Goal: Task Accomplishment & Management: Complete application form

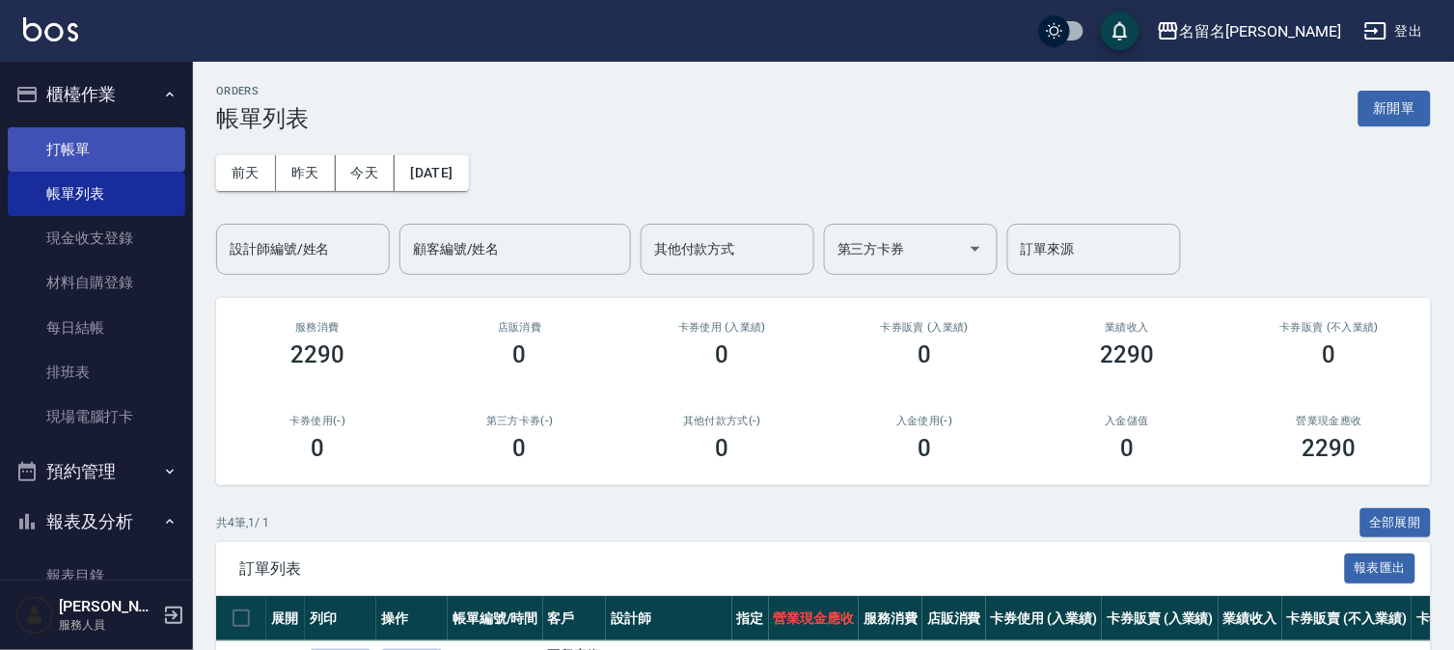
click at [137, 146] on link "打帳單" at bounding box center [96, 149] width 177 height 44
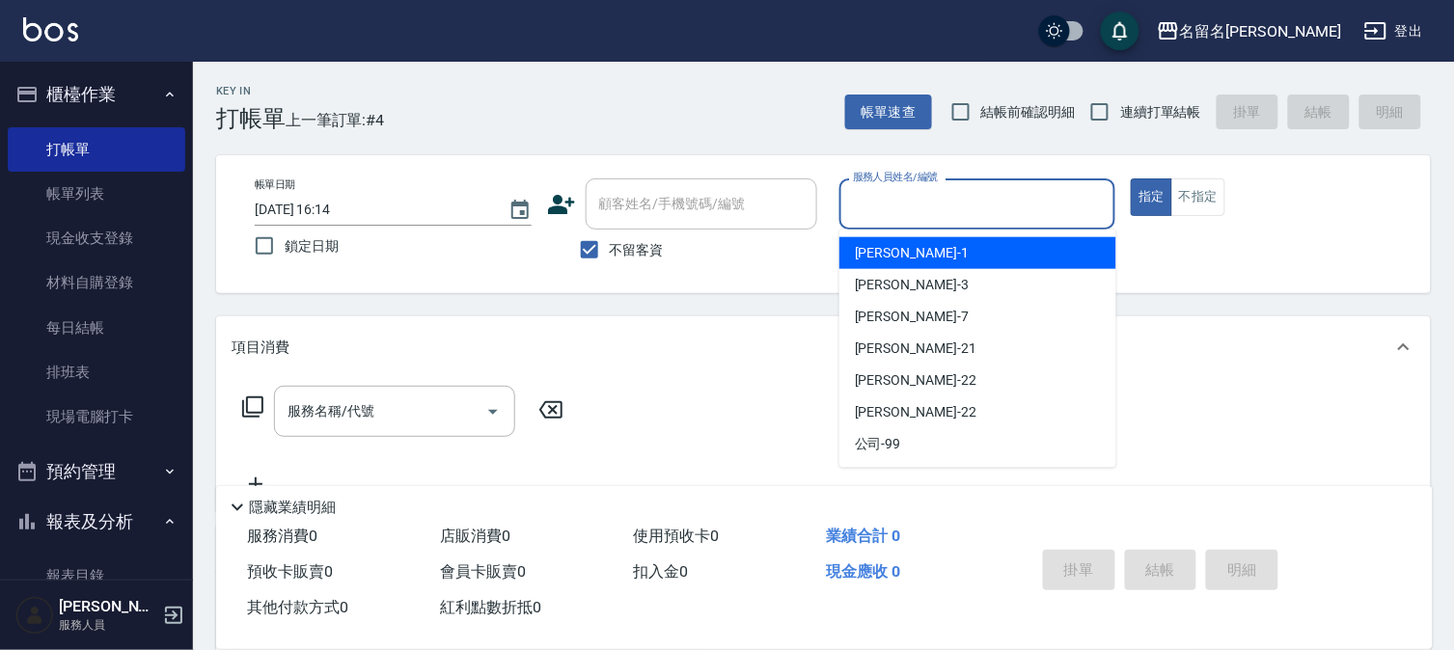
click at [856, 203] on input "服務人員姓名/編號" at bounding box center [977, 204] width 259 height 34
click at [869, 245] on span "[PERSON_NAME]-1" at bounding box center [912, 253] width 114 height 20
type input "[PERSON_NAME]-1"
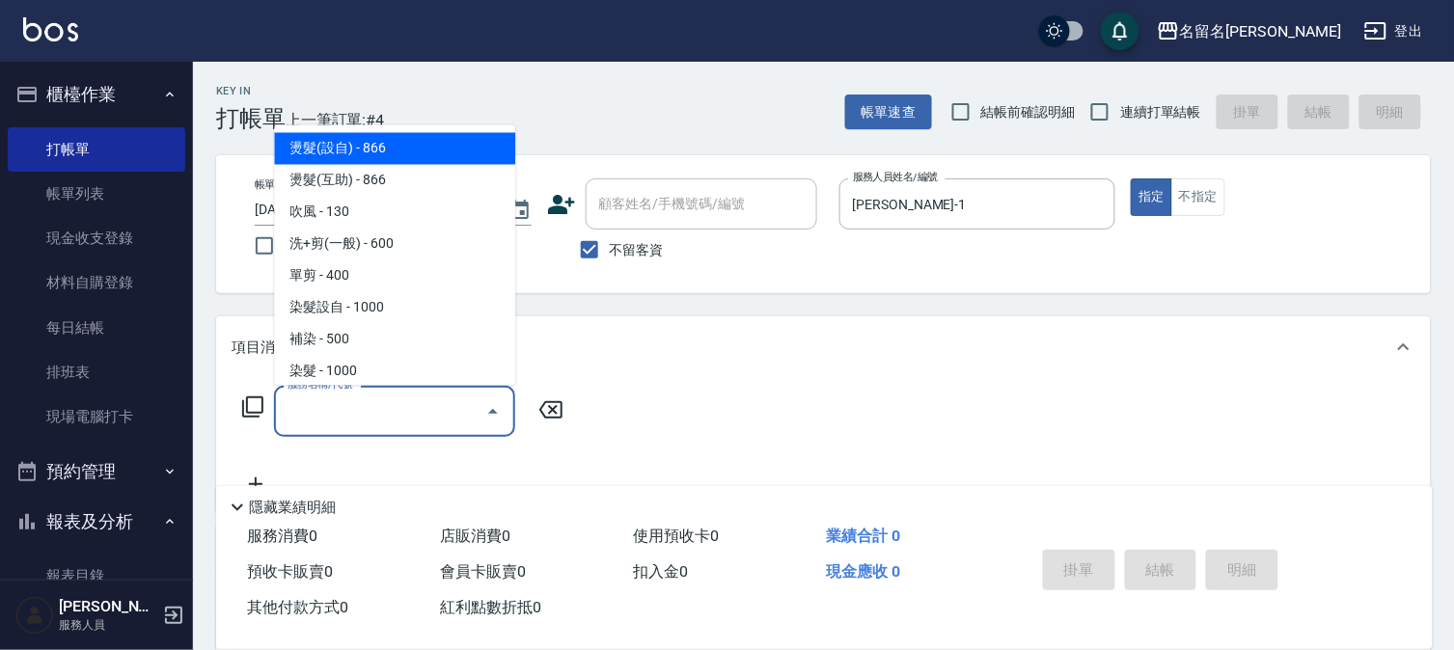
click at [287, 419] on input "服務名稱/代號" at bounding box center [380, 411] width 195 height 34
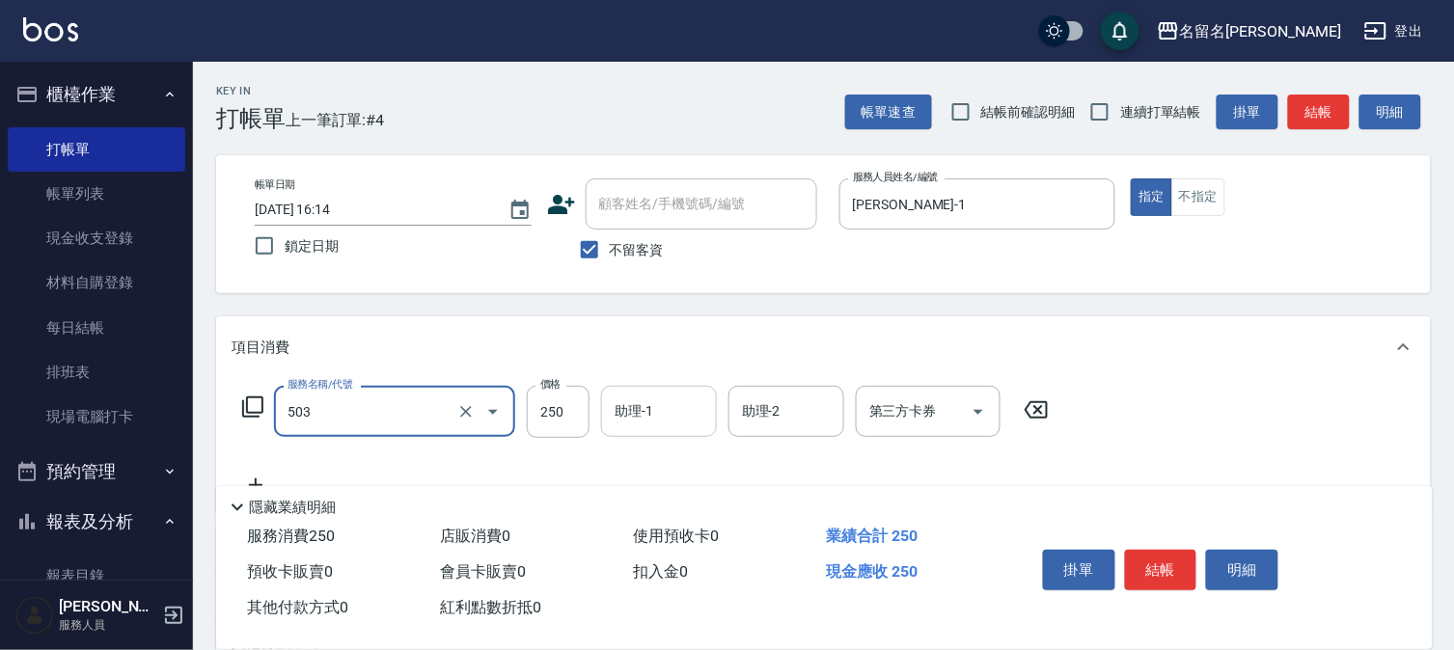
type input "指定洗髮(503)"
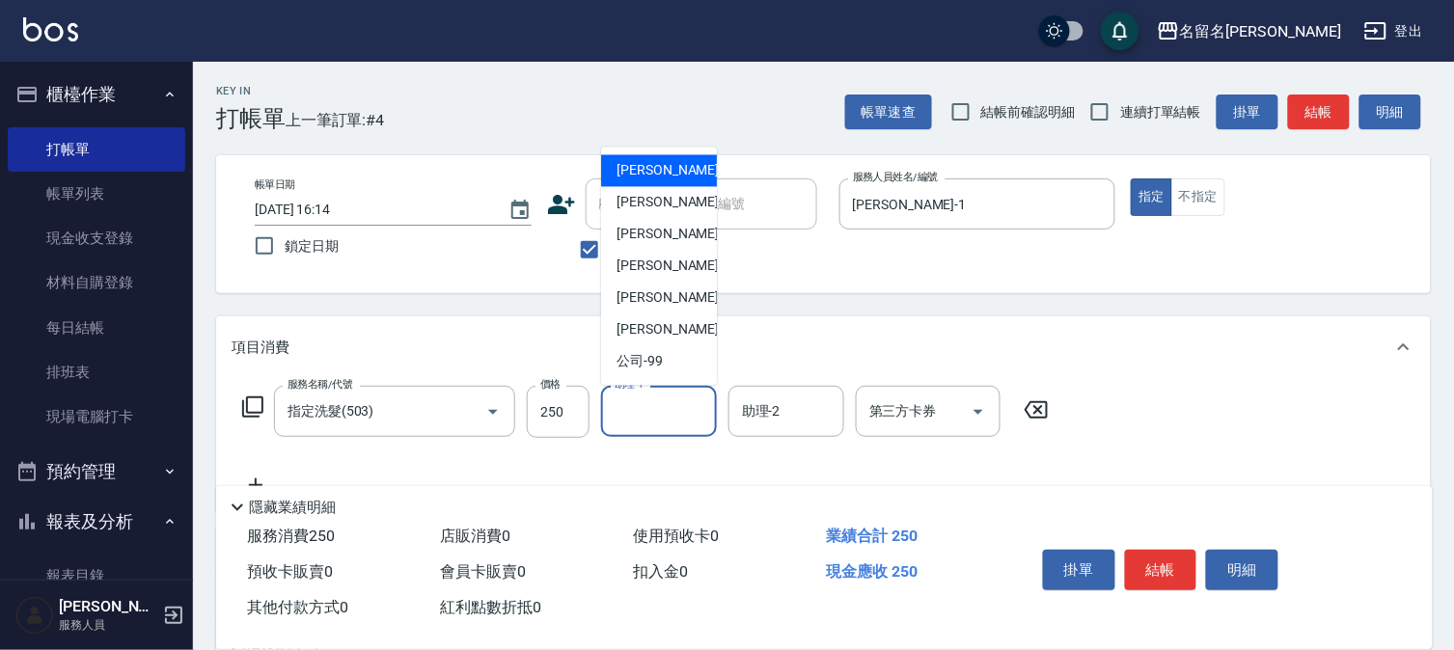
click at [671, 405] on input "助理-1" at bounding box center [659, 411] width 98 height 34
click at [653, 165] on span "[PERSON_NAME]-1" at bounding box center [673, 171] width 114 height 20
type input "[PERSON_NAME]-1"
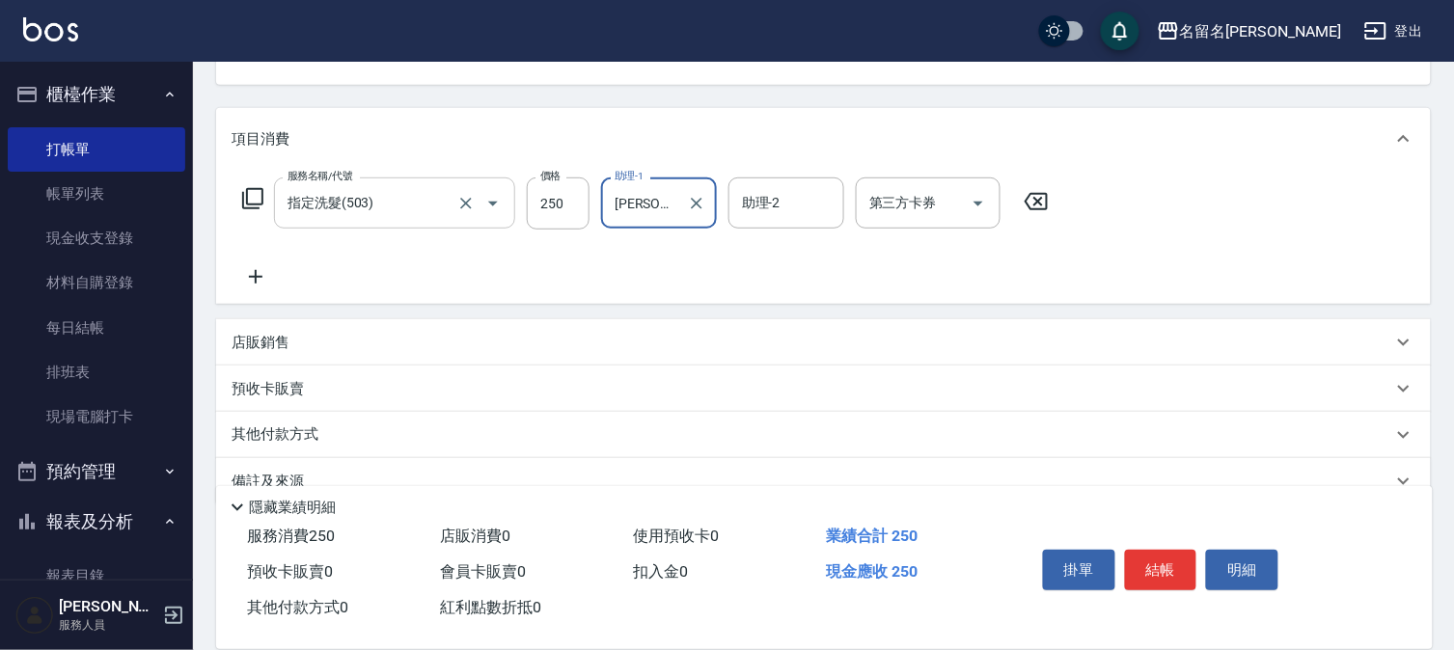
scroll to position [214, 0]
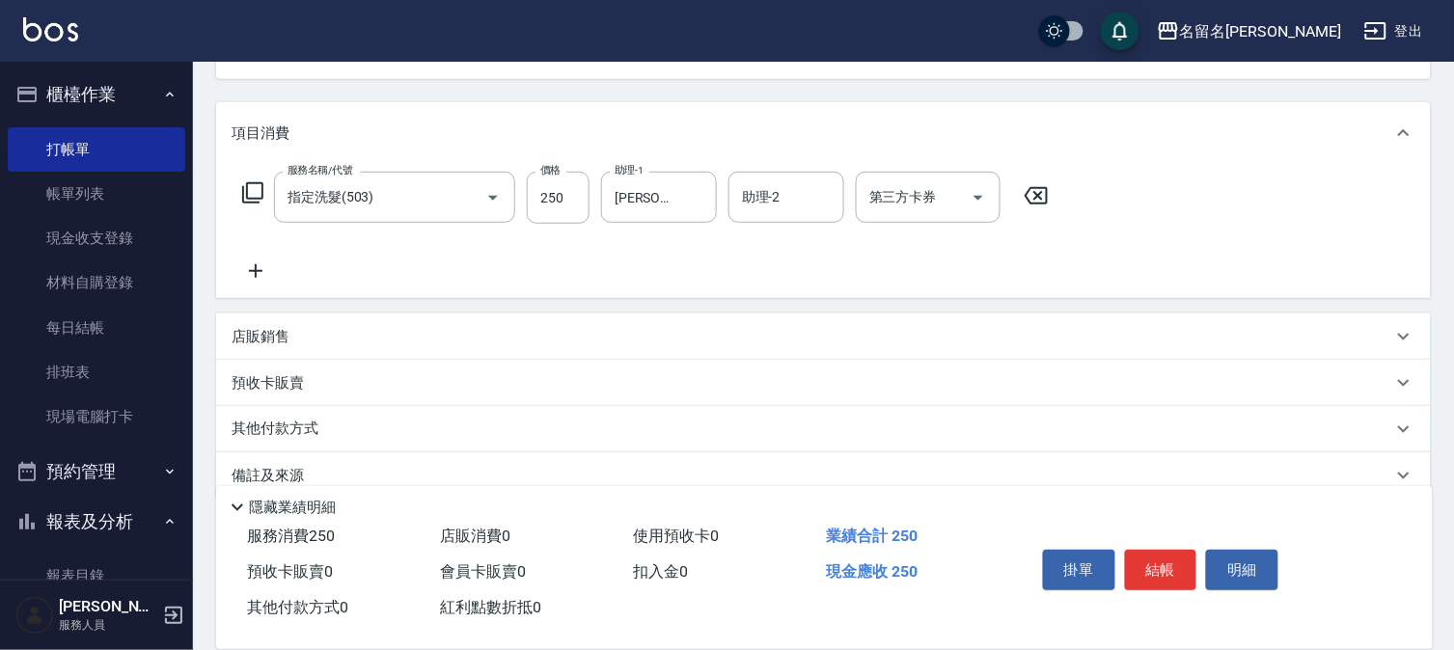
click at [261, 275] on icon at bounding box center [255, 270] width 48 height 23
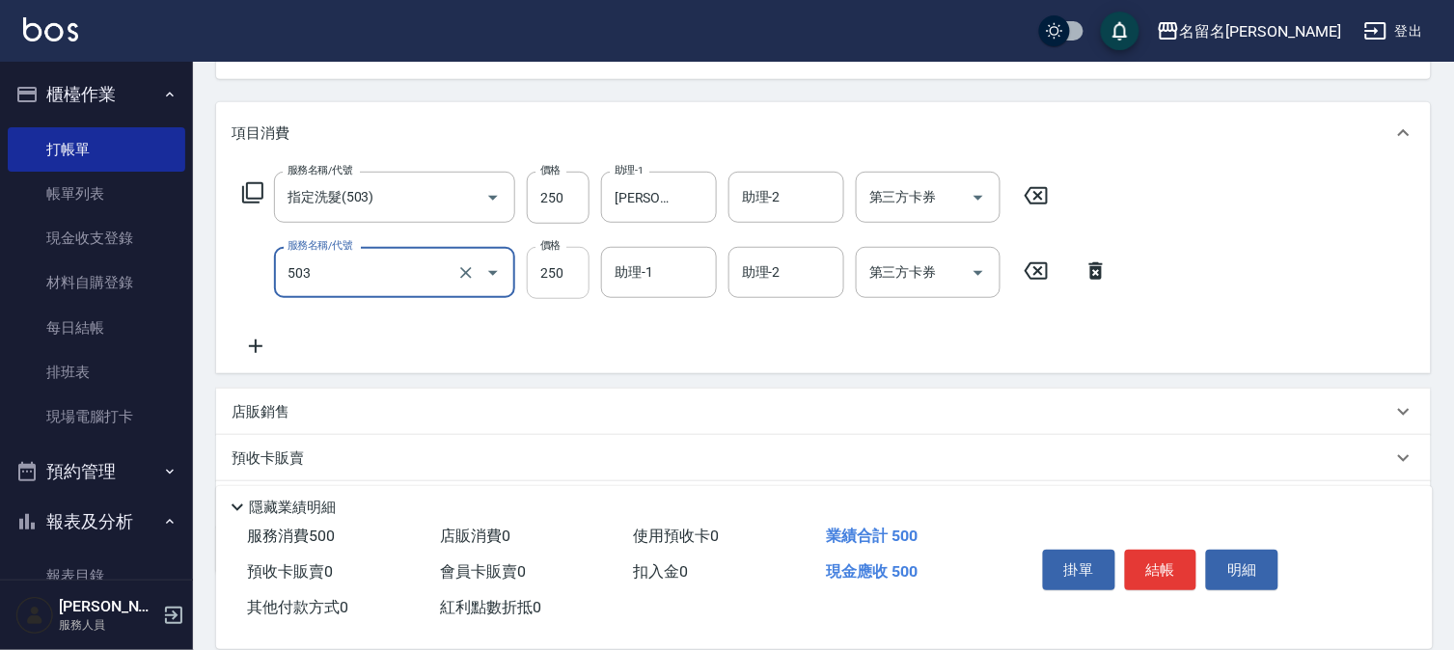
type input "指定洗髮(503)"
click at [571, 276] on input "250" at bounding box center [558, 273] width 63 height 52
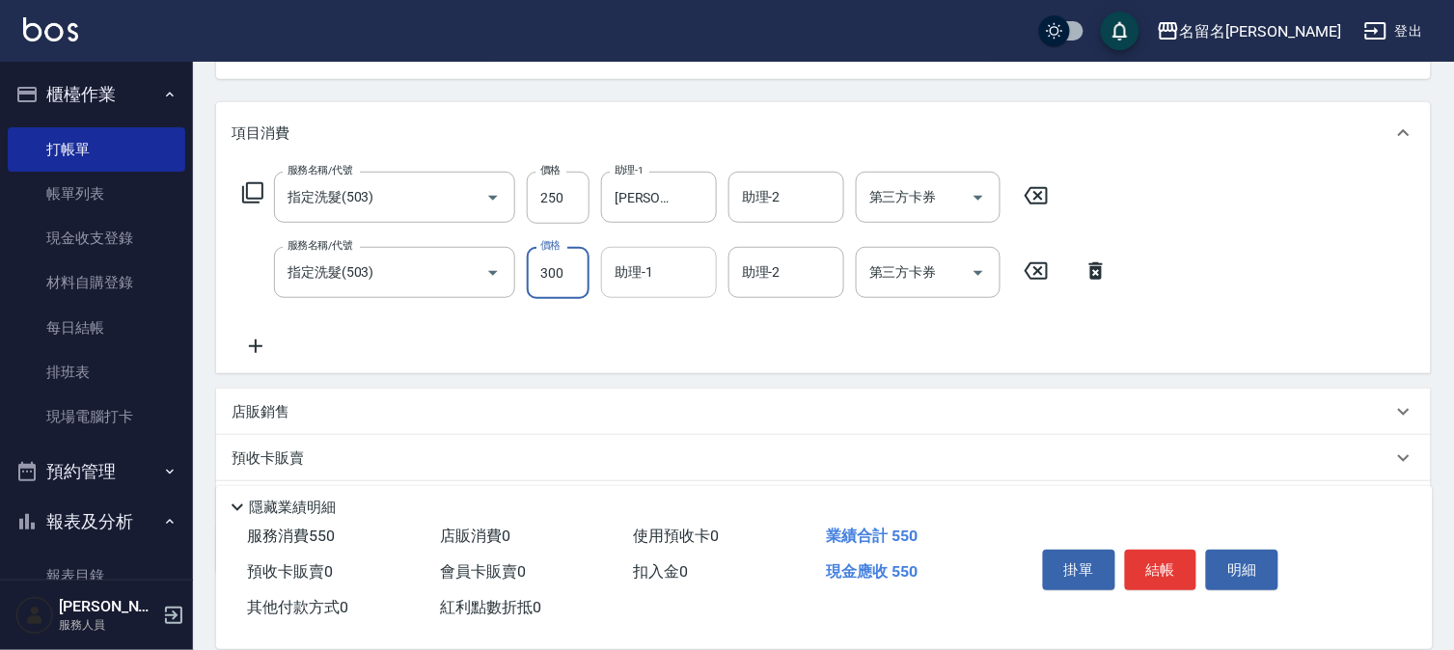
type input "300"
click at [673, 280] on input "助理-1" at bounding box center [659, 273] width 98 height 34
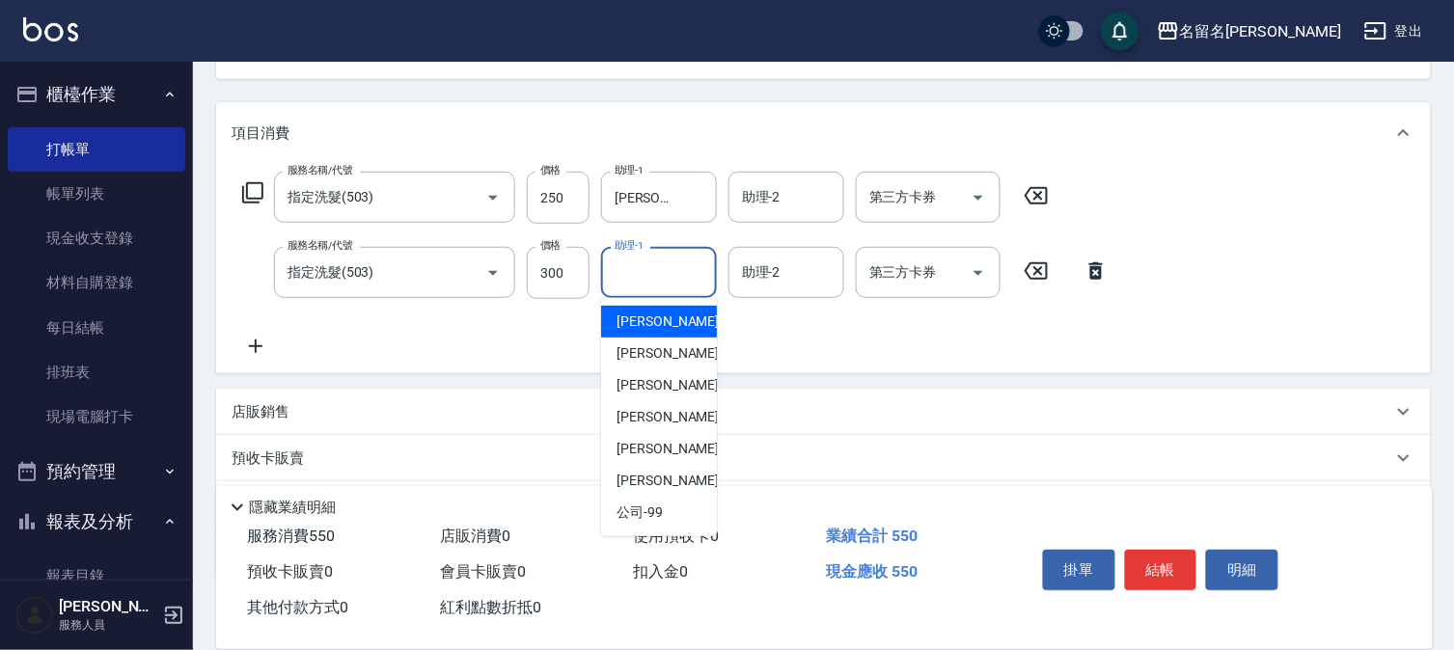
click at [651, 315] on span "[PERSON_NAME]-1" at bounding box center [673, 322] width 114 height 20
type input "[PERSON_NAME]-1"
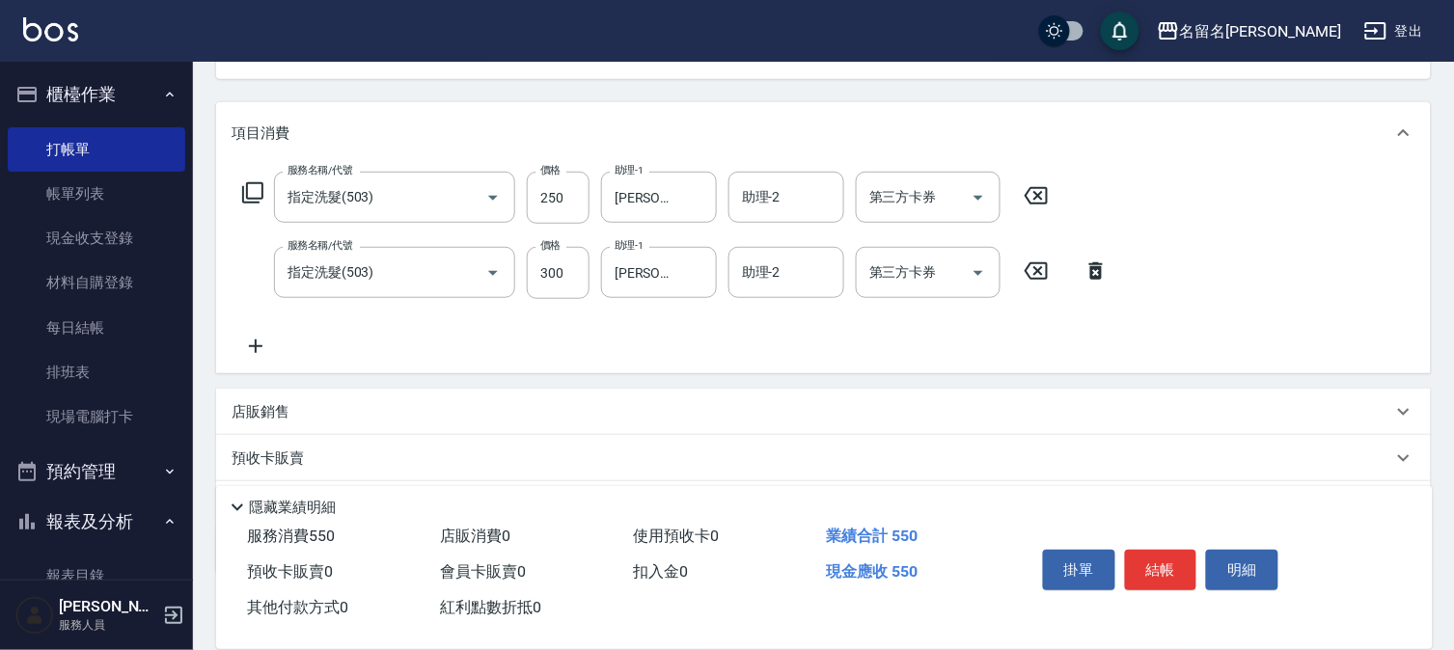
click at [273, 347] on icon at bounding box center [255, 346] width 48 height 23
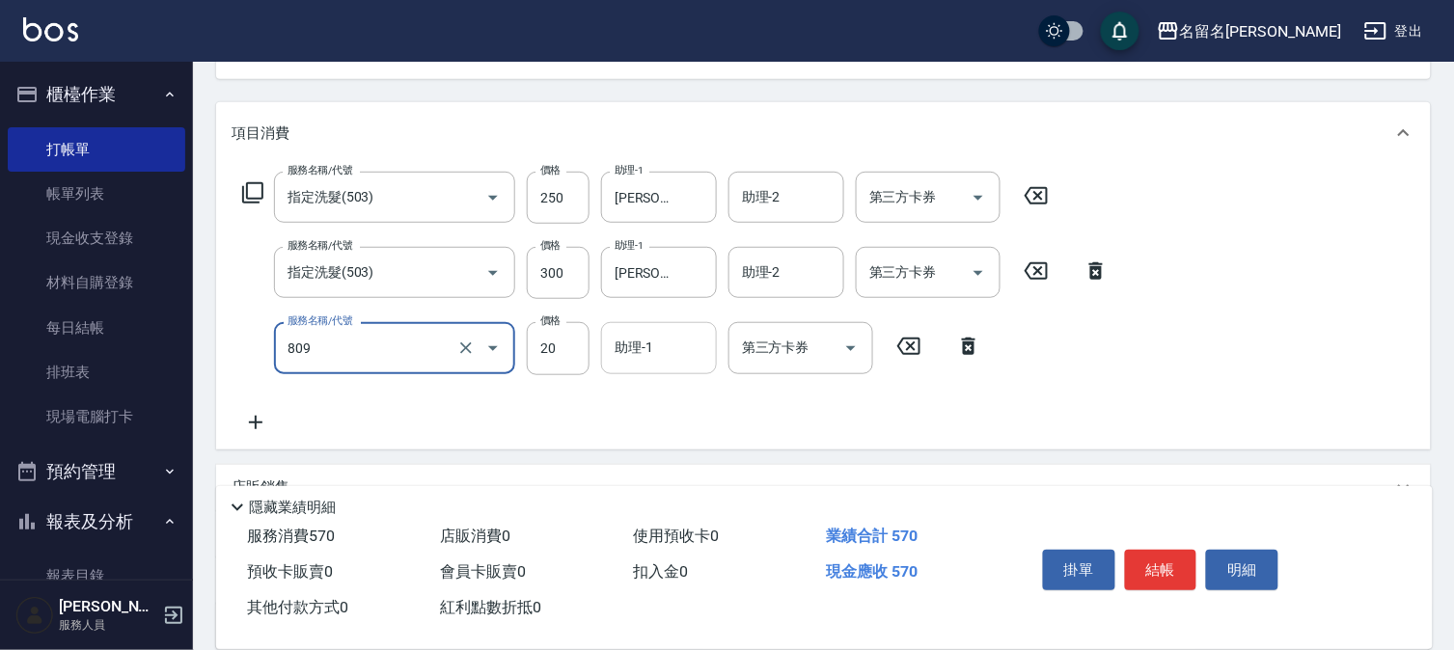
type input "潤絲(809)"
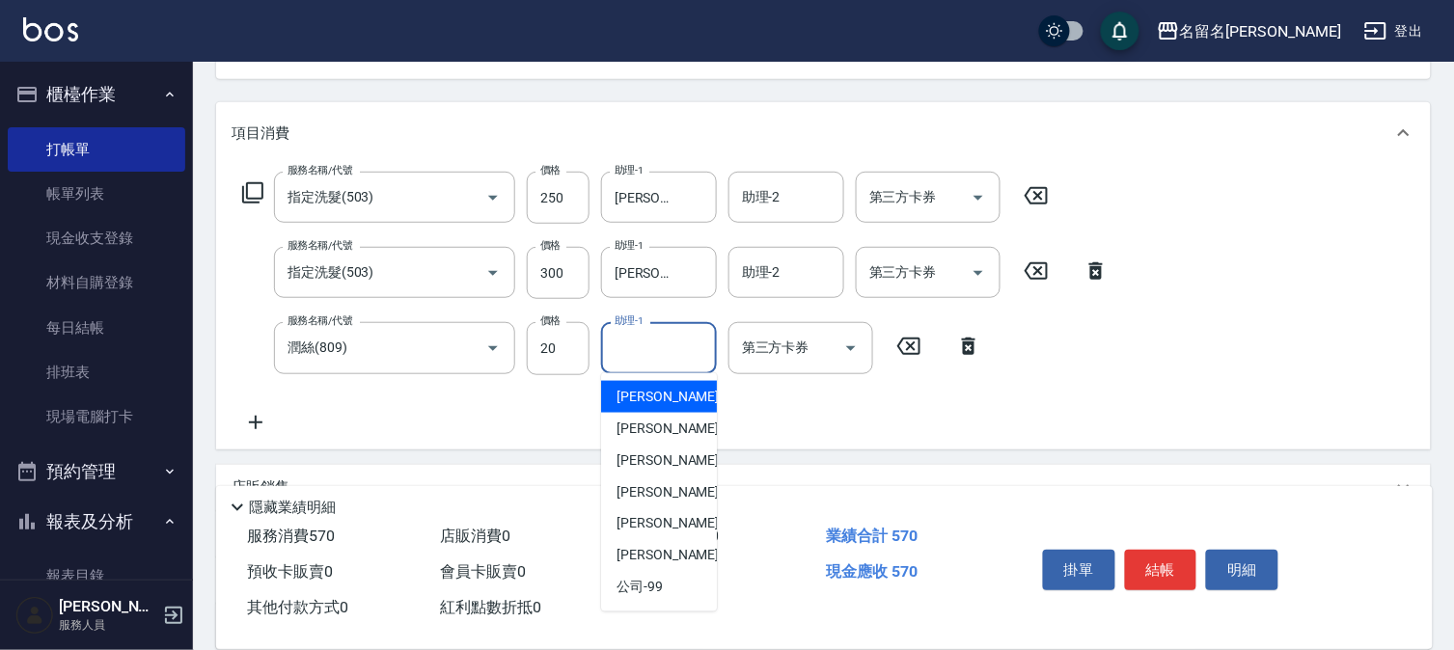
click at [625, 340] on input "助理-1" at bounding box center [659, 348] width 98 height 34
click at [656, 399] on span "[PERSON_NAME]-1" at bounding box center [673, 397] width 114 height 20
type input "[PERSON_NAME]-1"
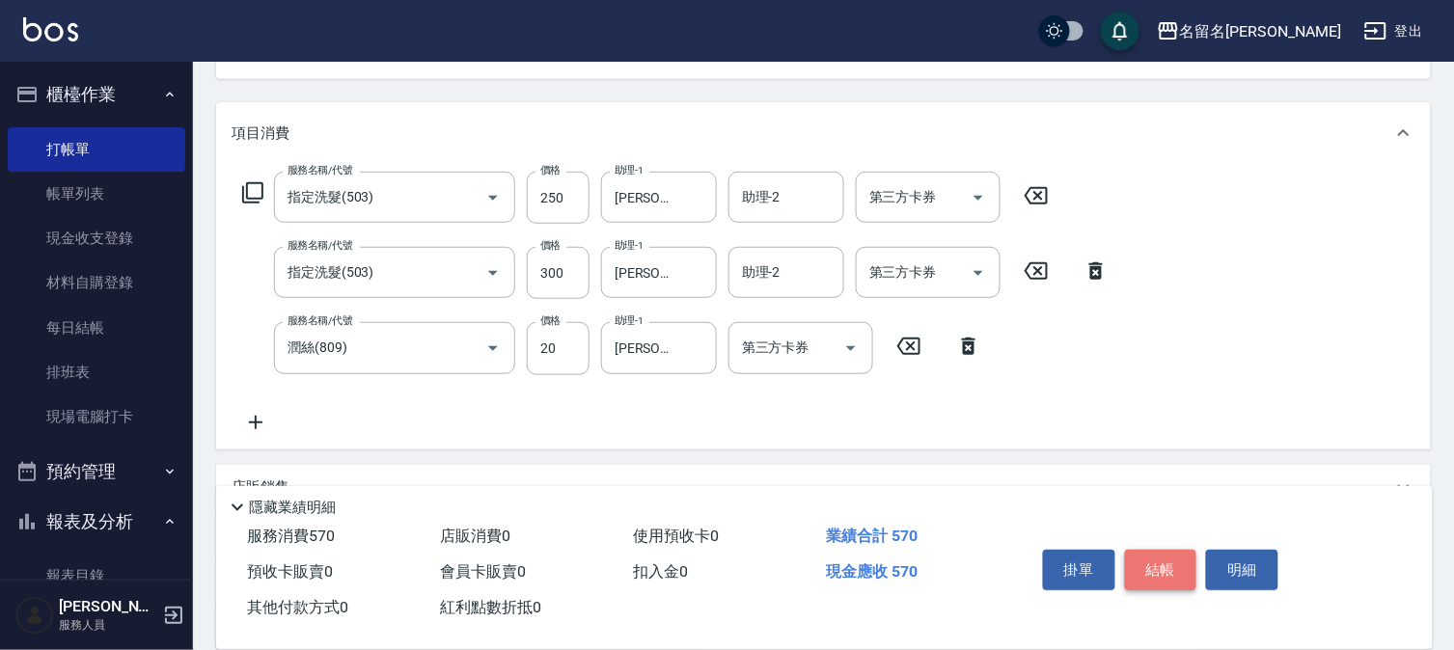
click at [1140, 556] on button "結帳" at bounding box center [1161, 570] width 72 height 41
